Goal: Check status: Check status

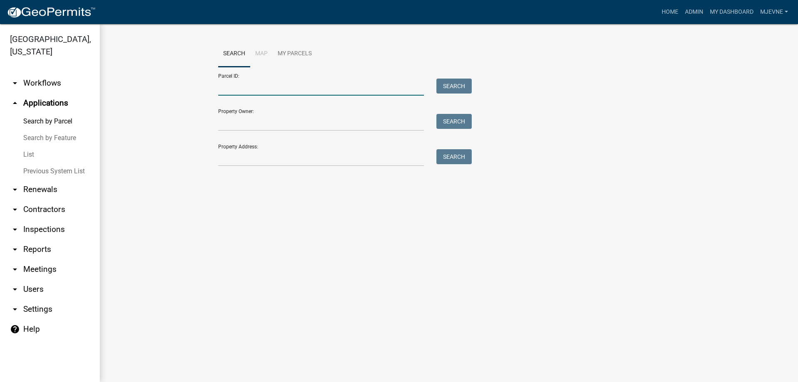
click at [231, 88] on input "Parcel ID:" at bounding box center [321, 87] width 206 height 17
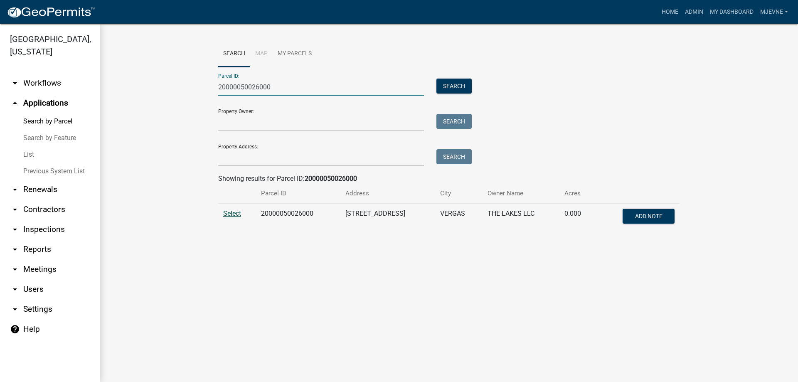
type input "20000050026000"
click at [227, 211] on span "Select" at bounding box center [232, 213] width 18 height 8
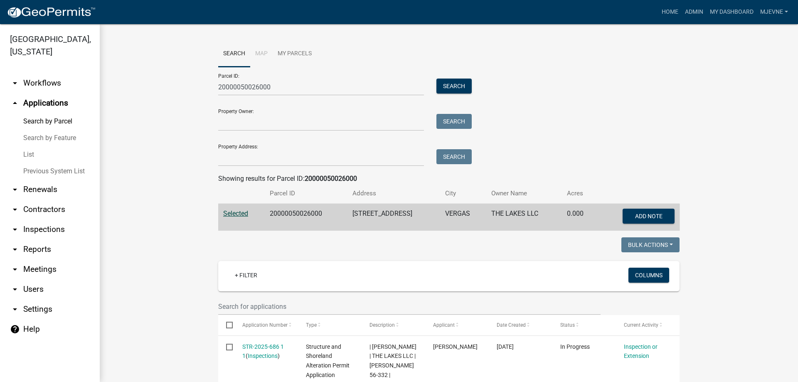
scroll to position [142, 0]
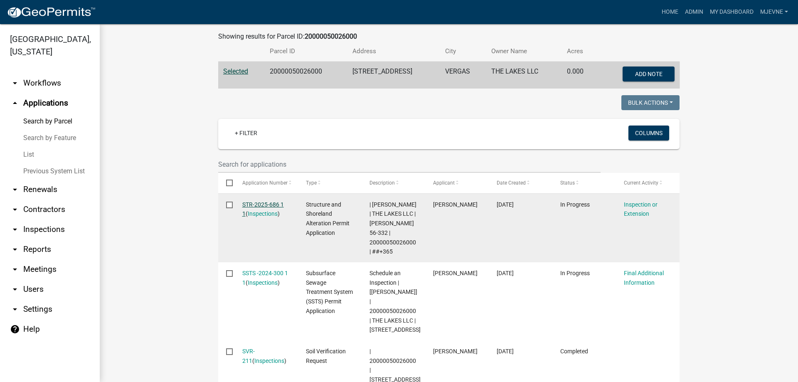
click at [256, 206] on link "STR-2025-686 1 1" at bounding box center [263, 209] width 42 height 16
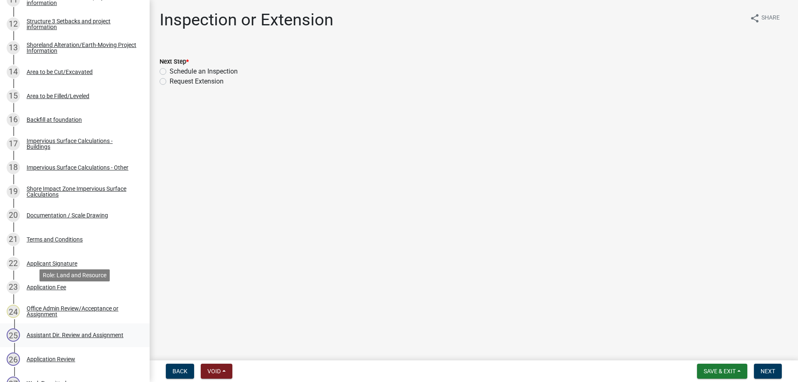
scroll to position [593, 0]
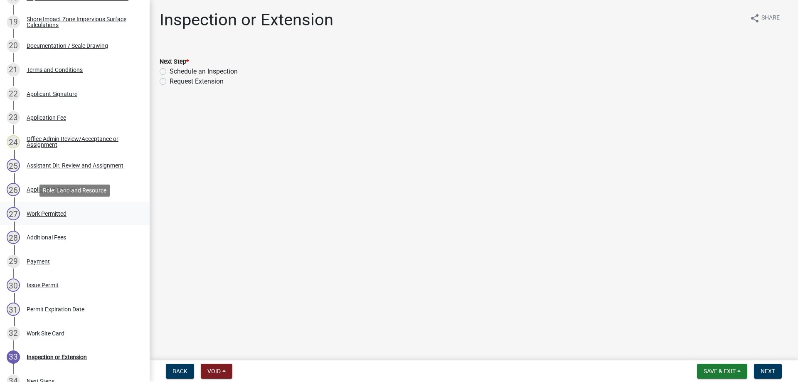
click at [36, 213] on div "Work Permitted" at bounding box center [47, 214] width 40 height 6
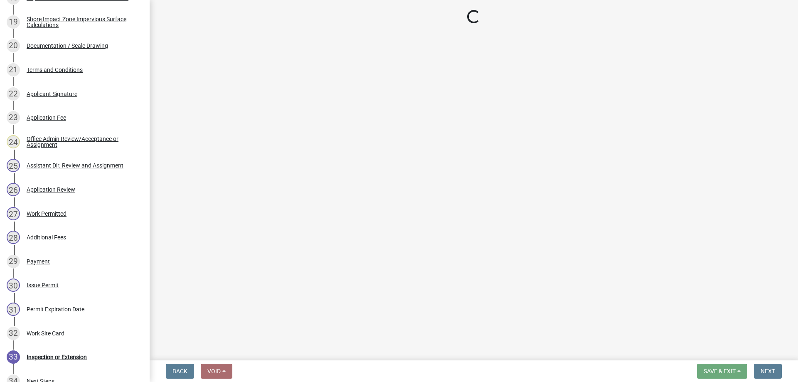
select select "b4c12476-3918-4c31-b34d-126d47b866fd"
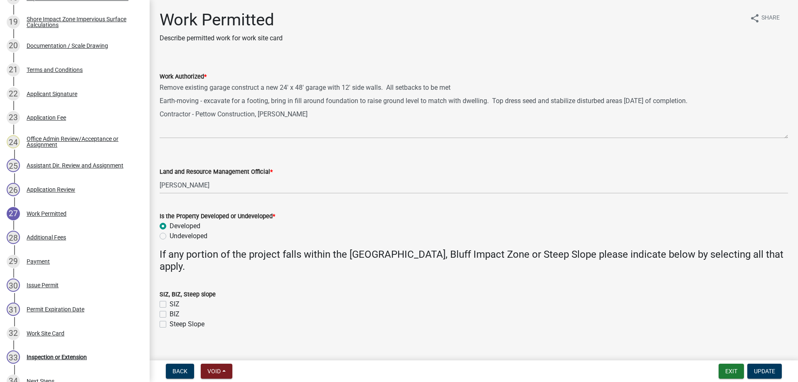
drag, startPoint x: 784, startPoint y: 118, endPoint x: 786, endPoint y: 137, distance: 18.8
click at [786, 137] on textarea "Remove existing garage construct a new 24' x 48' garage with 12' side walls. Al…" at bounding box center [474, 109] width 628 height 57
click at [727, 376] on button "Exit" at bounding box center [730, 370] width 25 height 15
